Goal: Task Accomplishment & Management: Manage account settings

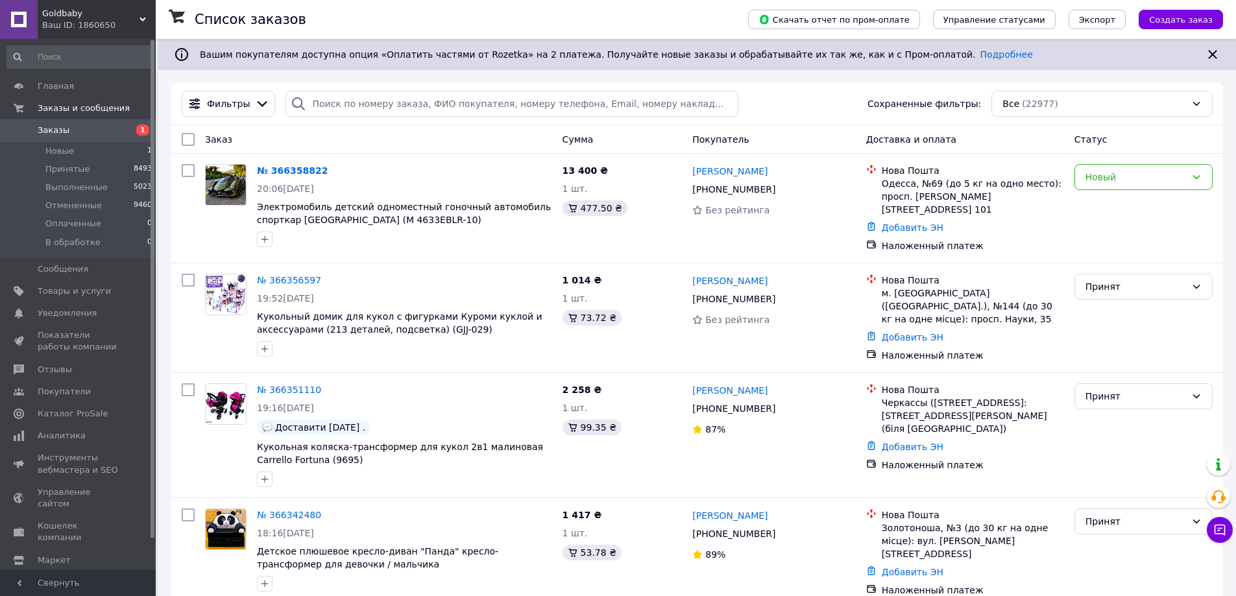
click at [82, 130] on span "Заказы" at bounding box center [79, 131] width 82 height 12
